Goal: Task Accomplishment & Management: Use online tool/utility

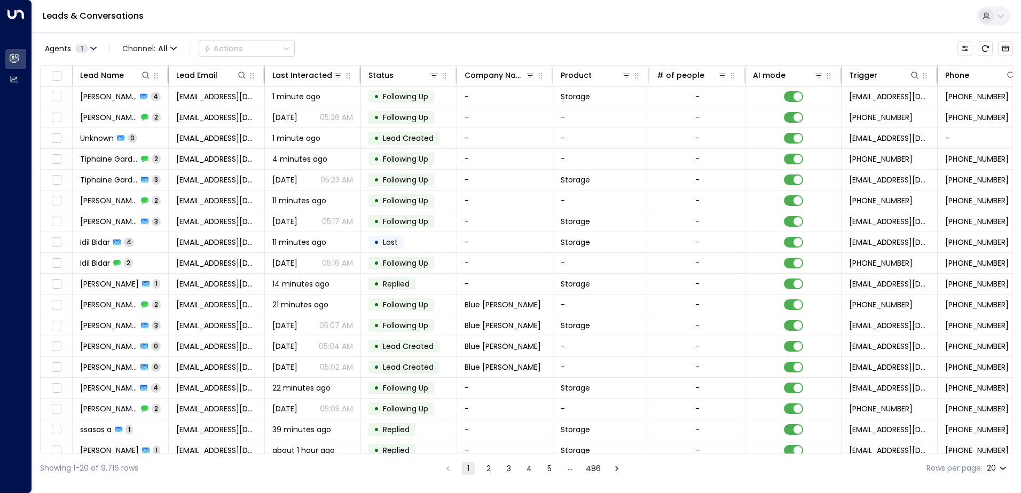
scroll to position [0, 218]
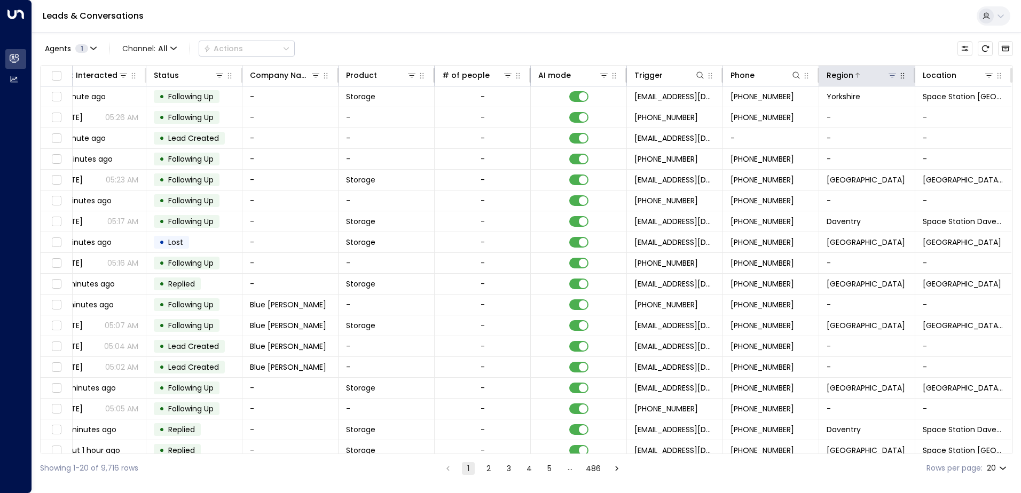
click at [888, 75] on icon at bounding box center [892, 75] width 9 height 9
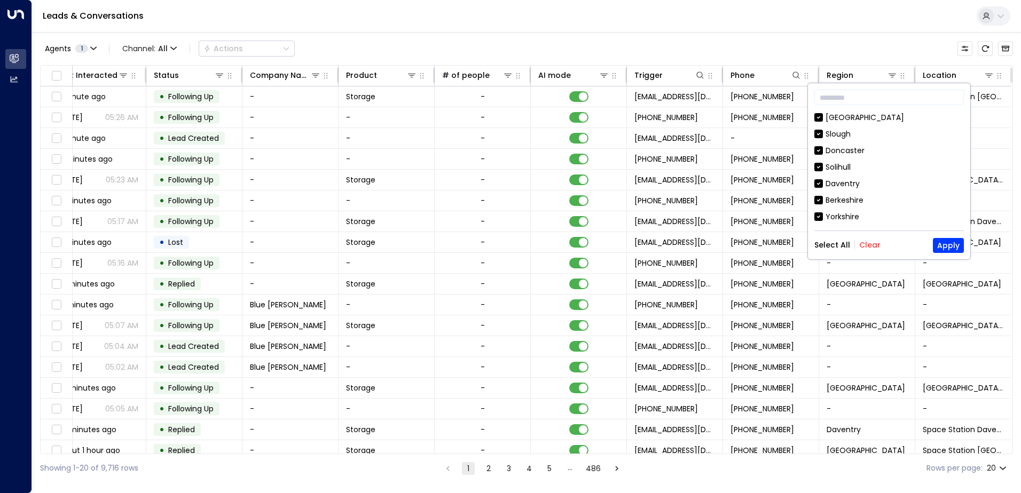
click at [865, 245] on button "Clear" at bounding box center [869, 245] width 21 height 9
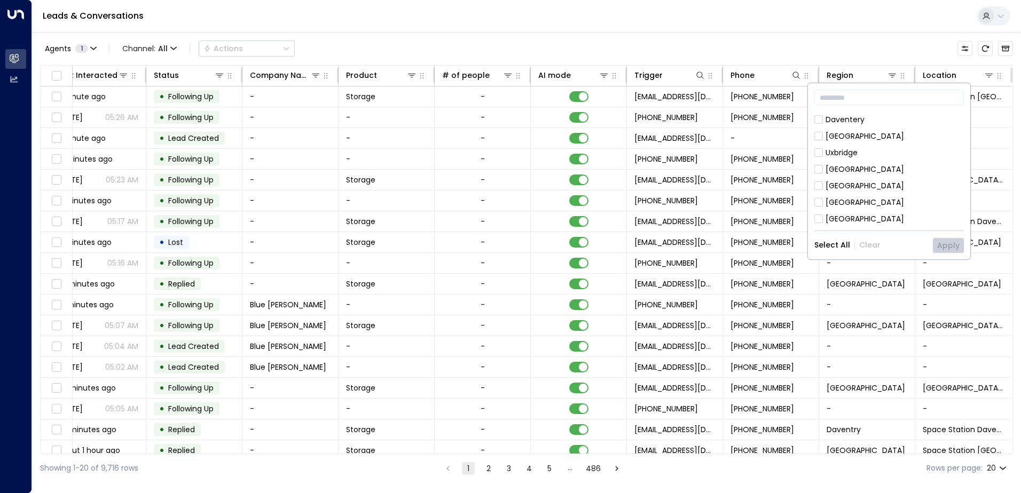
scroll to position [164, 0]
click at [845, 184] on div "[GEOGRAPHIC_DATA]" at bounding box center [865, 185] width 79 height 11
click at [959, 245] on button "Apply" at bounding box center [948, 245] width 31 height 15
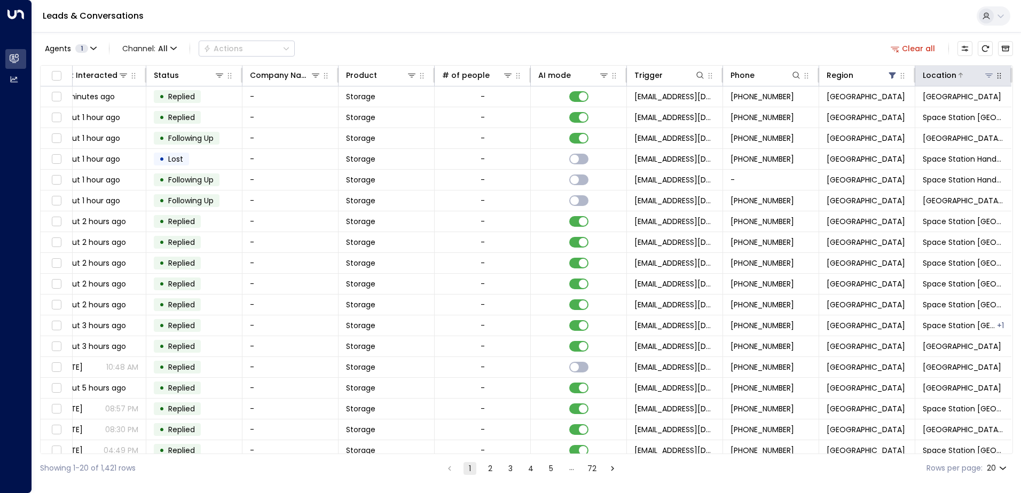
click at [987, 76] on icon at bounding box center [988, 76] width 7 height 4
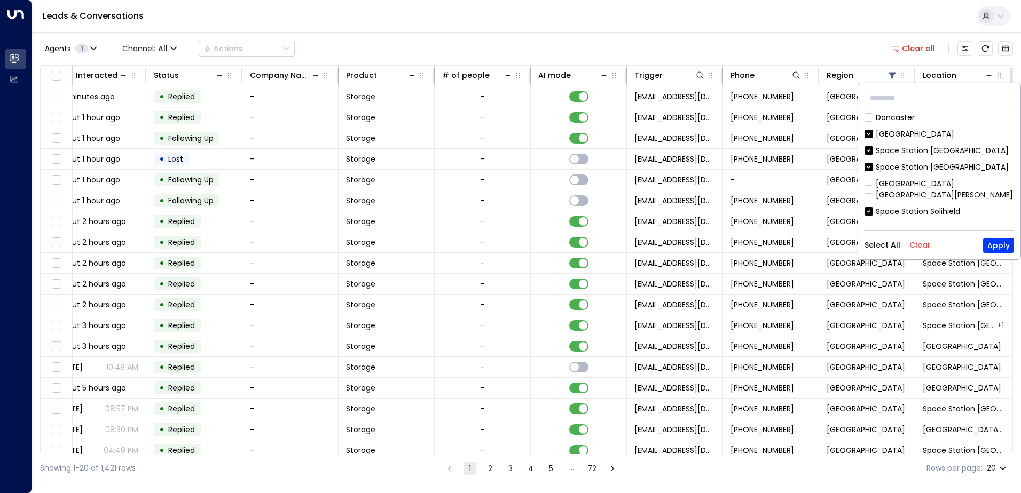
click at [919, 241] on button "Clear" at bounding box center [919, 245] width 21 height 9
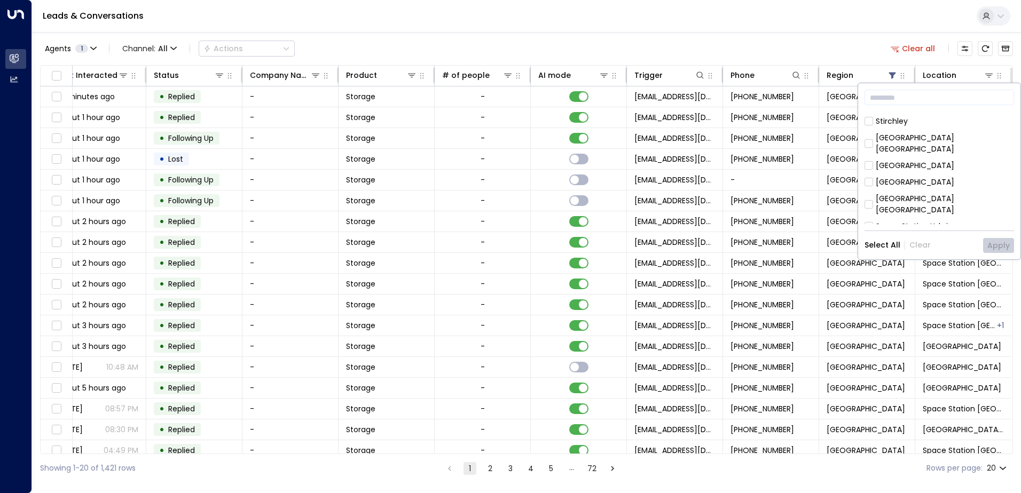
scroll to position [107, 0]
click at [905, 177] on div "[GEOGRAPHIC_DATA]" at bounding box center [915, 182] width 79 height 11
click at [1005, 239] on button "Apply" at bounding box center [998, 245] width 31 height 15
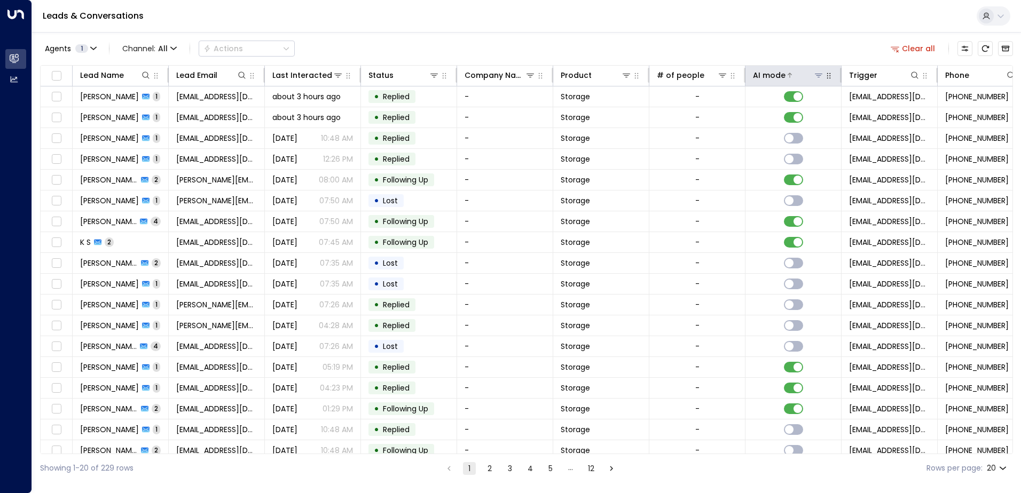
click at [774, 76] on div "AI mode" at bounding box center [769, 75] width 33 height 13
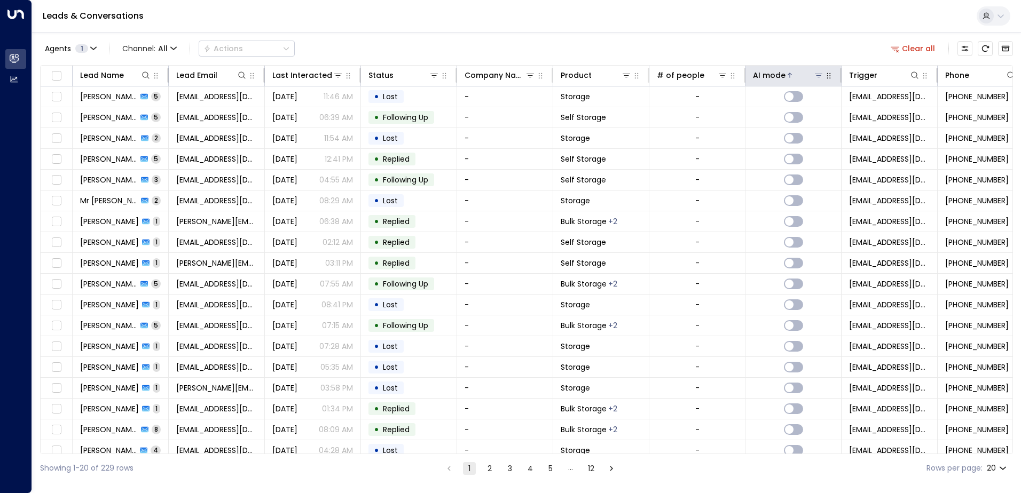
click at [774, 76] on div "AI mode" at bounding box center [769, 75] width 33 height 13
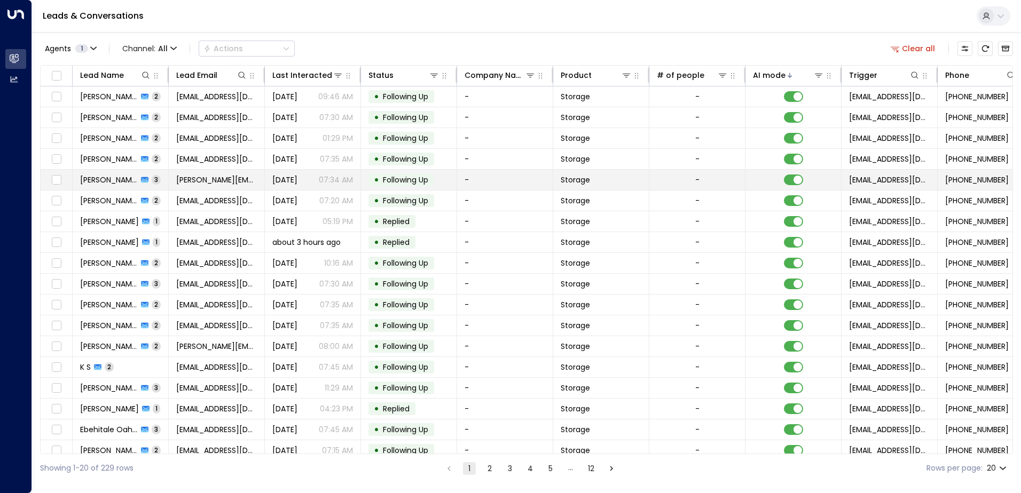
click at [403, 180] on span "Following Up" at bounding box center [405, 180] width 45 height 11
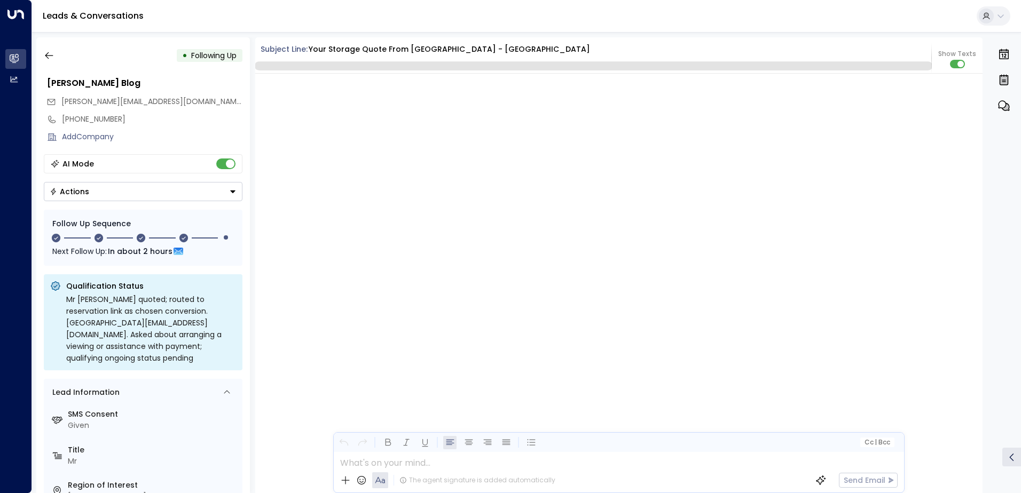
scroll to position [972, 0]
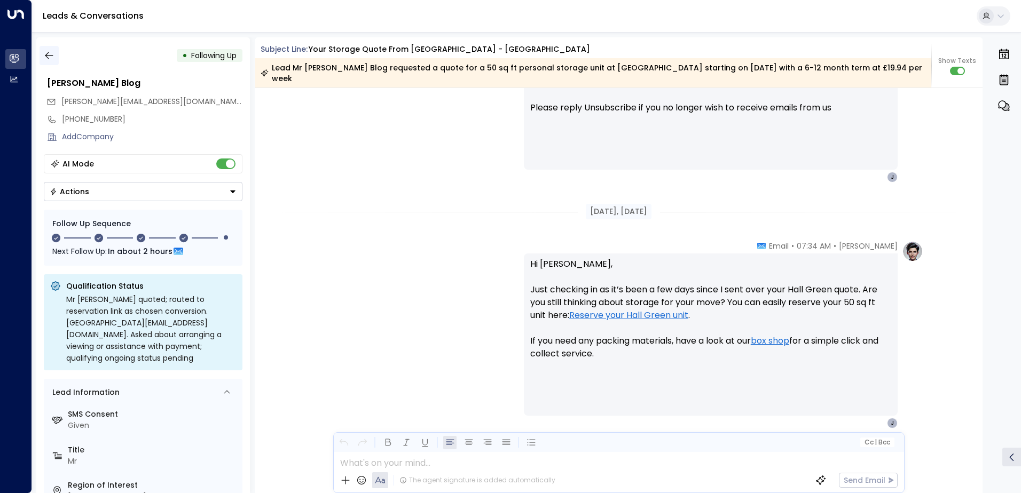
click at [54, 53] on icon "button" at bounding box center [49, 55] width 11 height 11
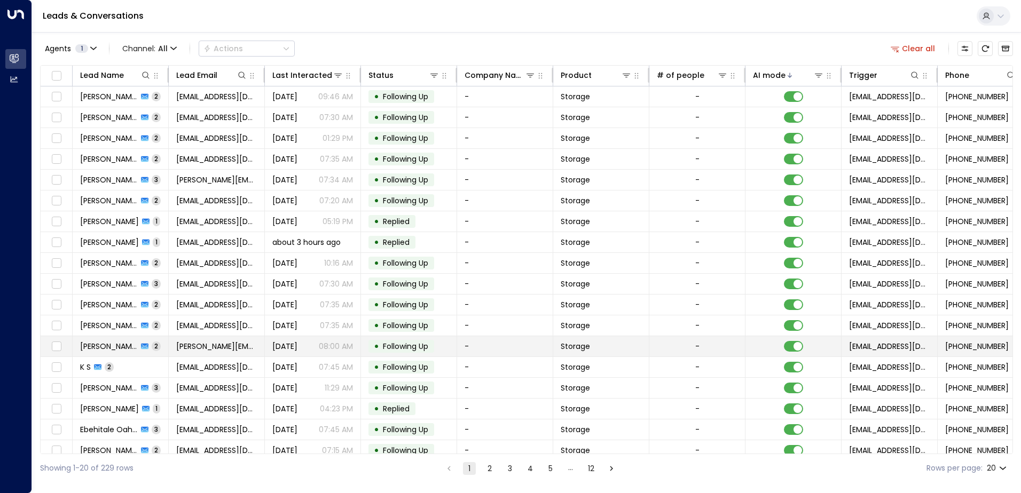
click at [421, 348] on span "Following Up" at bounding box center [405, 346] width 45 height 11
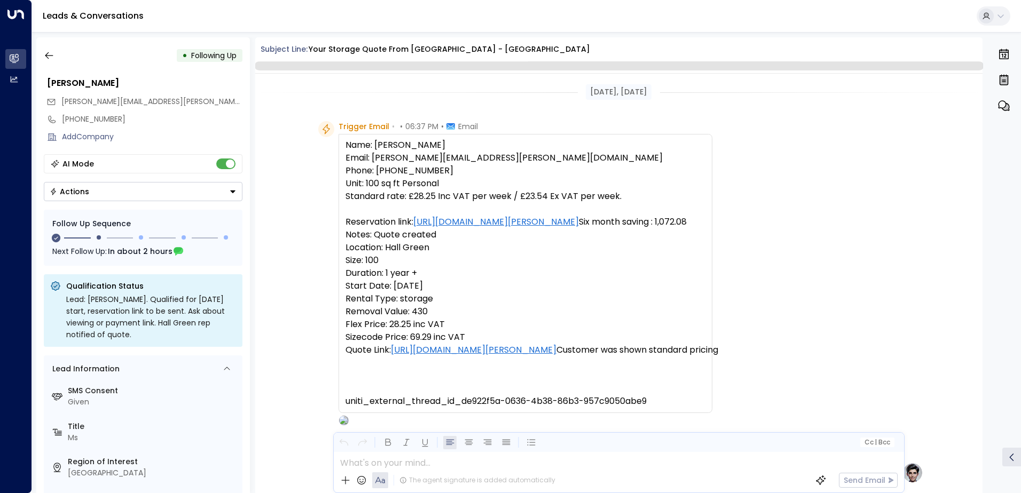
scroll to position [764, 0]
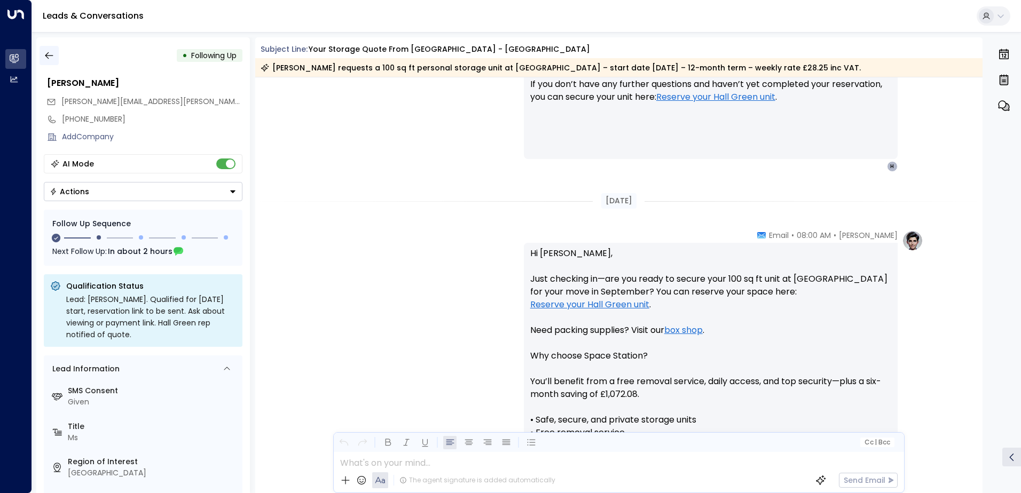
click at [57, 54] on button "button" at bounding box center [49, 55] width 19 height 19
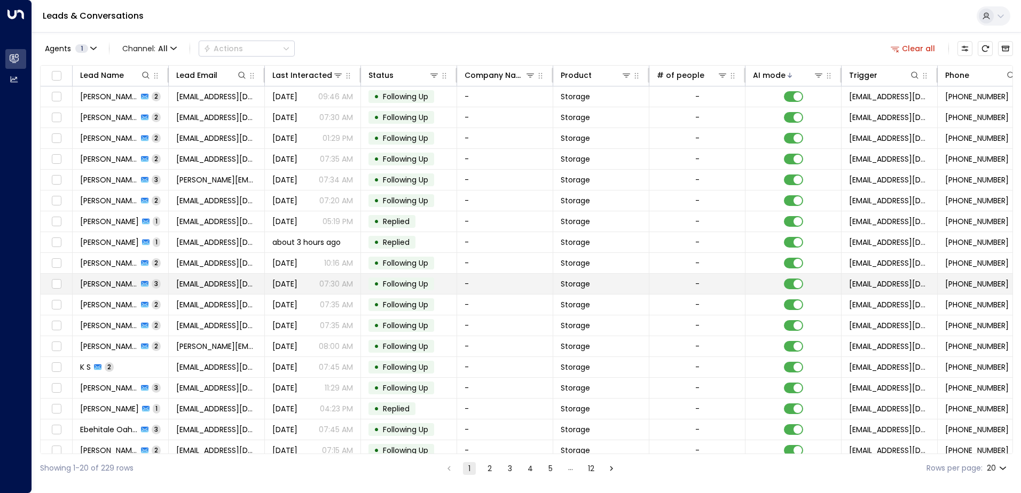
scroll to position [52, 0]
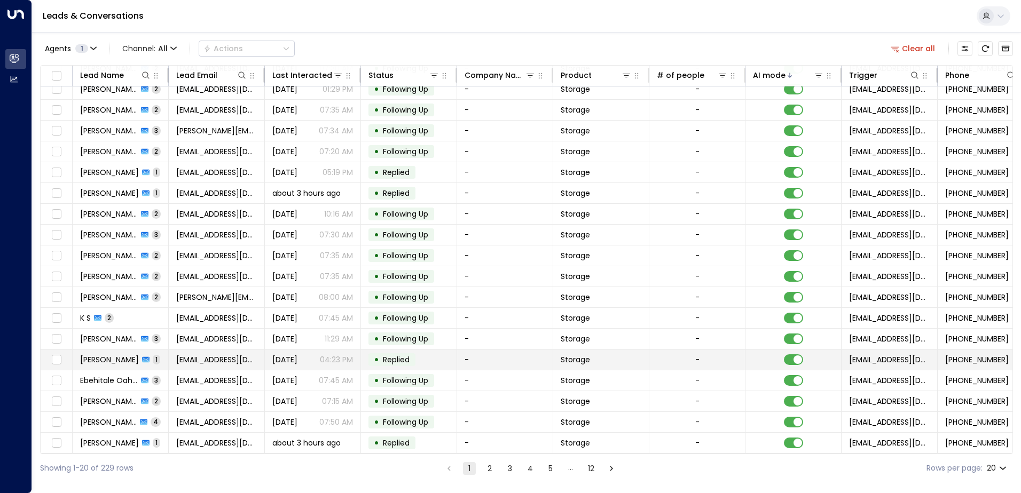
click at [425, 357] on td "• Replied" at bounding box center [409, 360] width 96 height 20
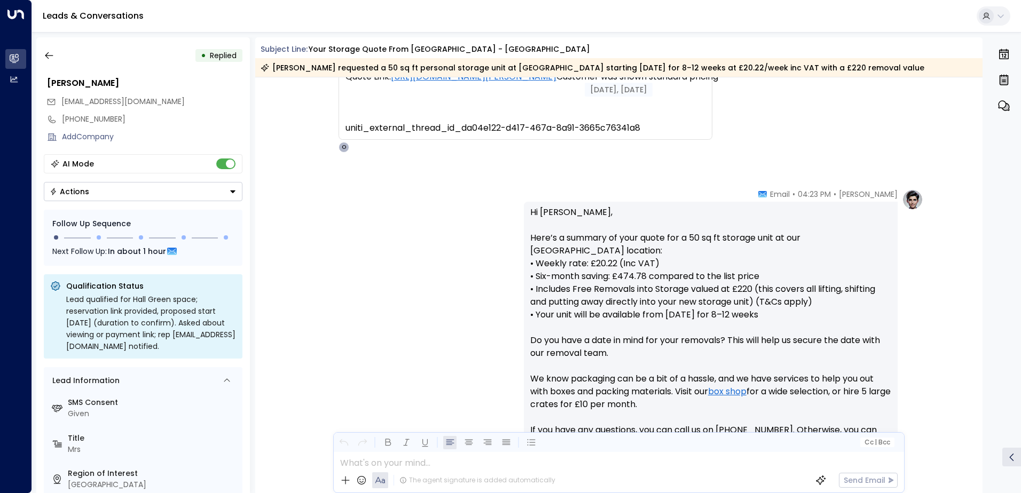
scroll to position [396, 0]
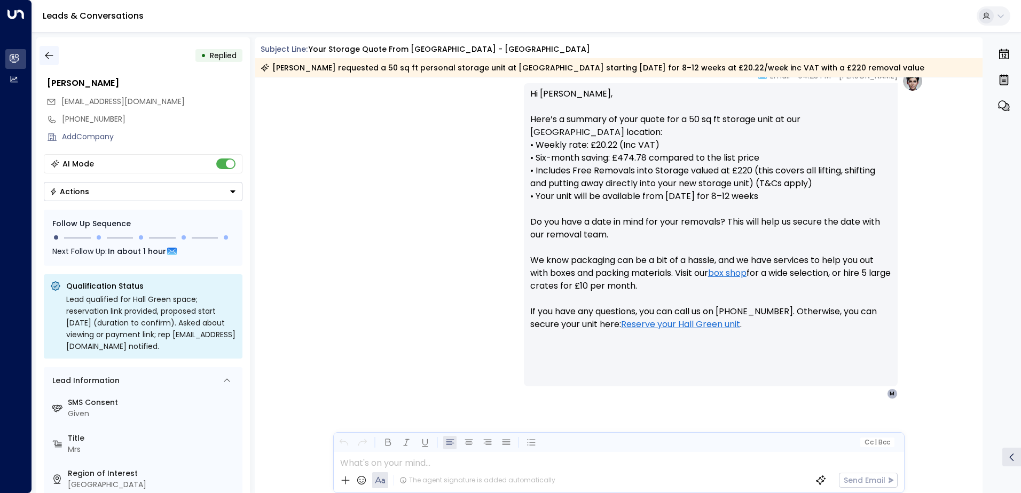
click at [51, 56] on icon "button" at bounding box center [49, 55] width 11 height 11
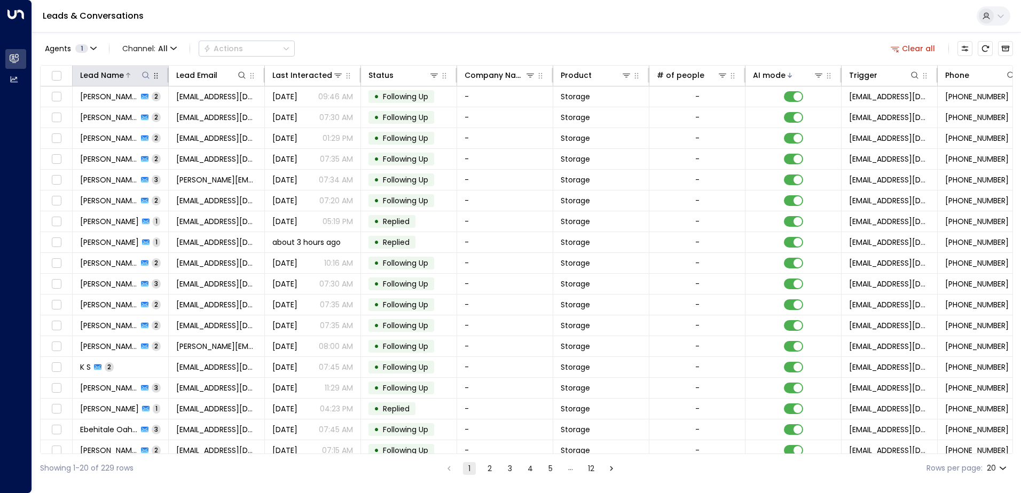
click at [144, 74] on icon at bounding box center [146, 75] width 9 height 9
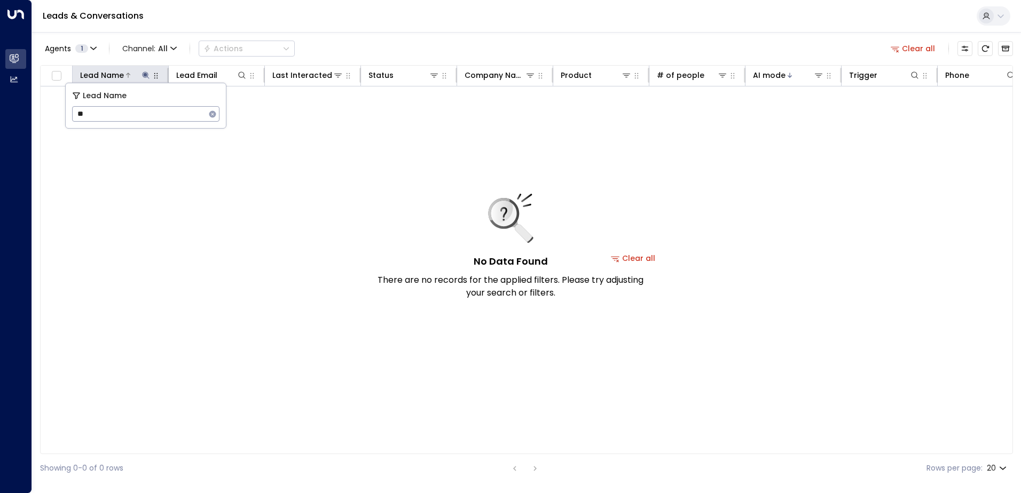
type input "*"
click at [398, 27] on div "Leads & Conversations" at bounding box center [526, 16] width 989 height 33
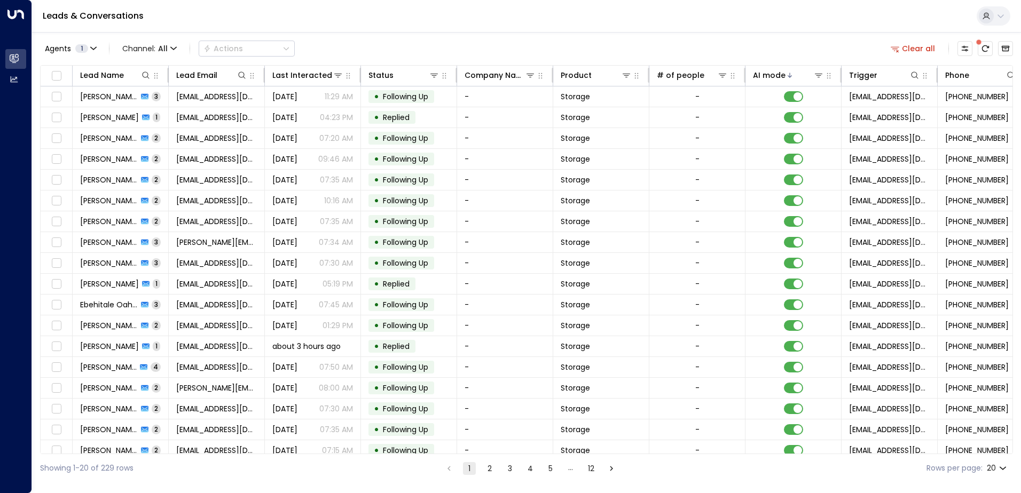
scroll to position [52, 0]
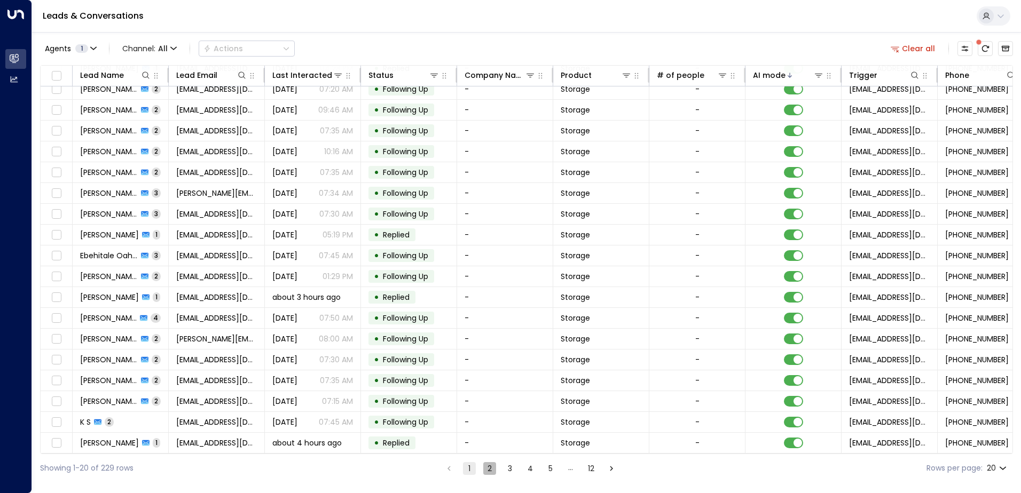
click at [488, 472] on button "2" at bounding box center [489, 468] width 13 height 13
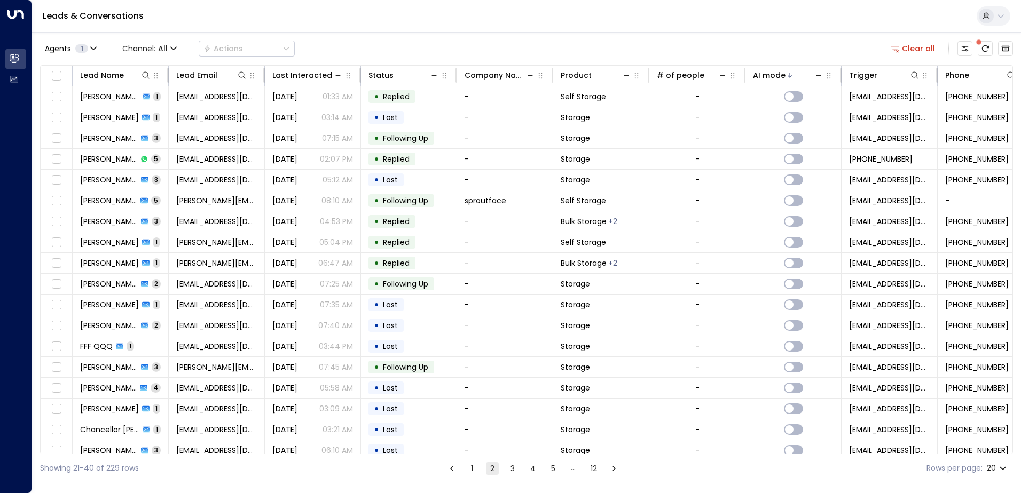
click at [475, 472] on button "1" at bounding box center [472, 468] width 13 height 13
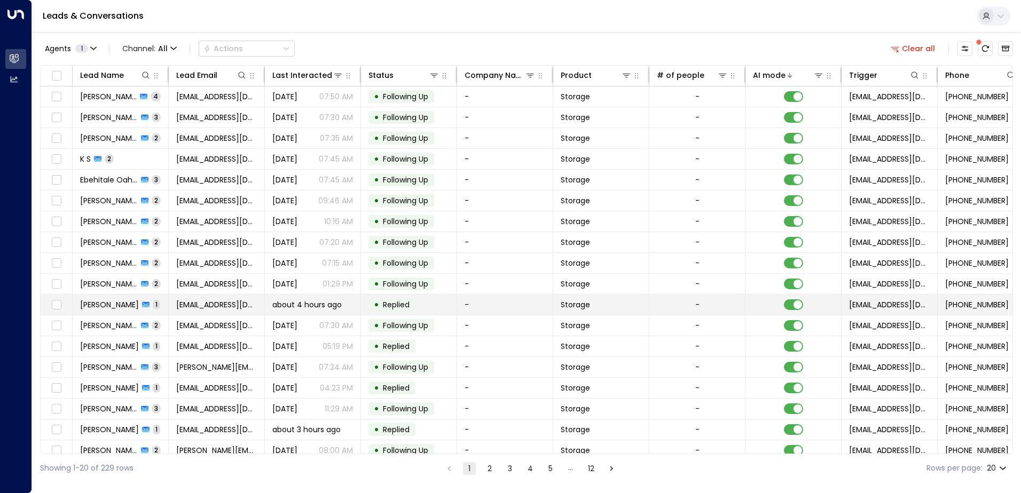
scroll to position [52, 0]
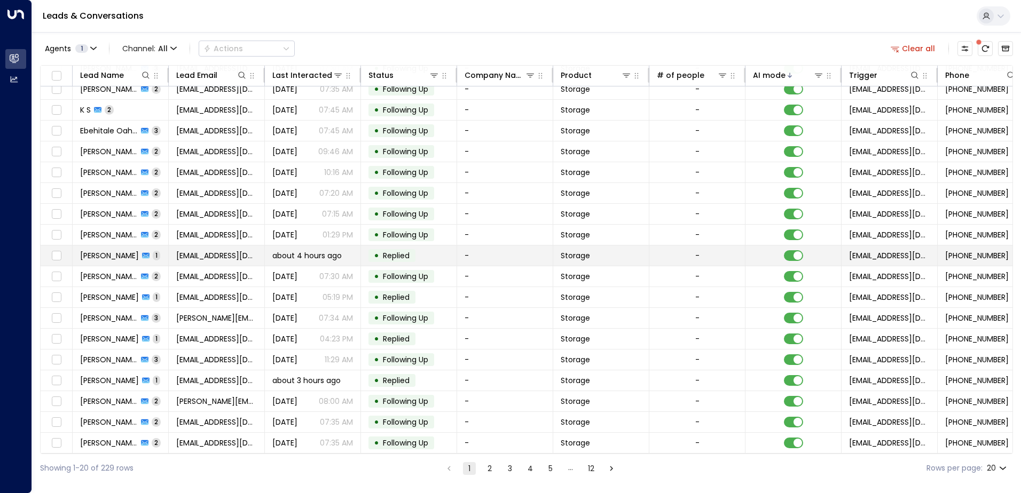
click at [442, 255] on td "• Replied" at bounding box center [409, 256] width 96 height 20
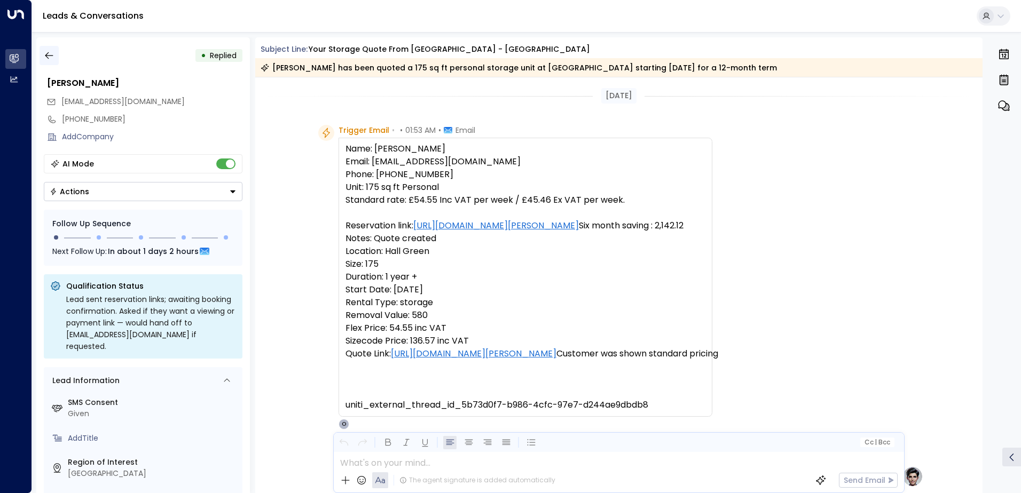
click at [44, 55] on icon "button" at bounding box center [49, 55] width 11 height 11
